Goal: Check status

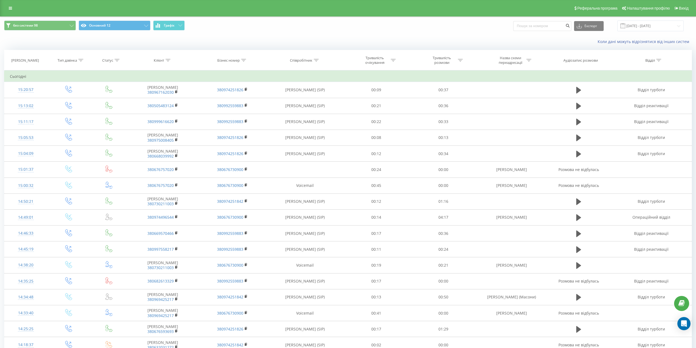
click at [13, 8] on link at bounding box center [10, 8] width 10 height 8
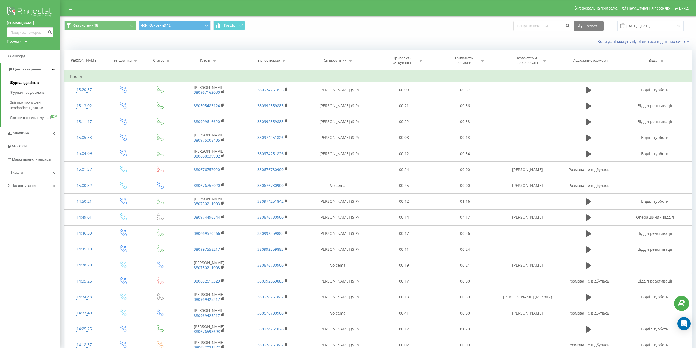
click at [34, 80] on span "Журнал дзвінків" at bounding box center [24, 82] width 29 height 5
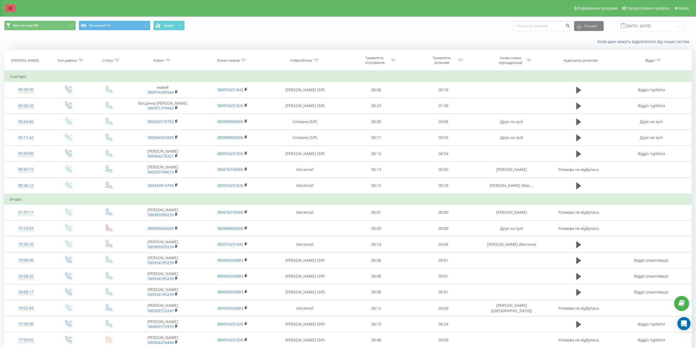
click at [10, 10] on icon at bounding box center [10, 8] width 3 height 4
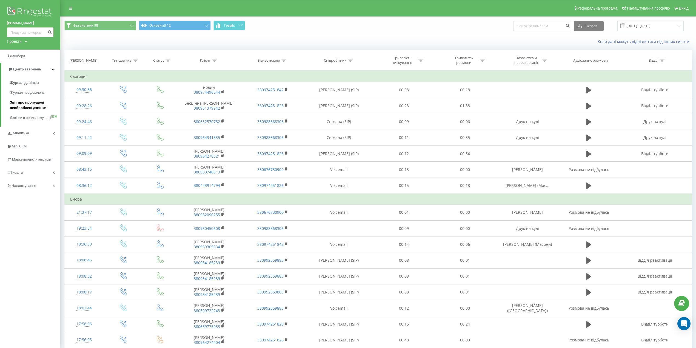
click at [29, 106] on span "Звіт про пропущені необроблені дзвінки" at bounding box center [34, 105] width 48 height 11
